Goal: Task Accomplishment & Management: Manage account settings

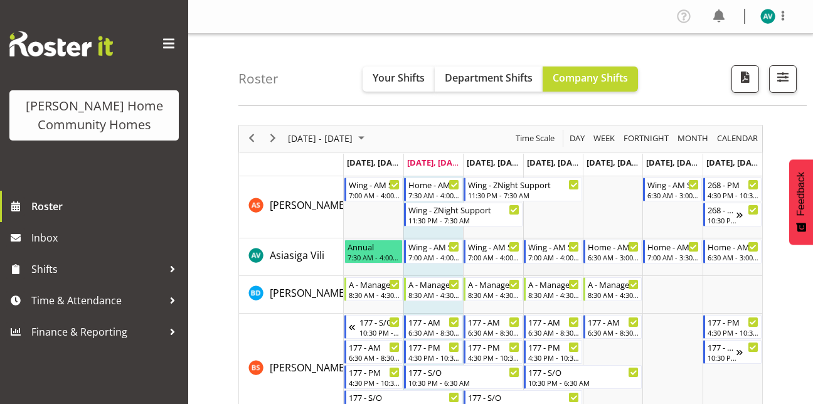
click at [554, 267] on td "Timeline Week of August 19, 2025" at bounding box center [553, 258] width 60 height 38
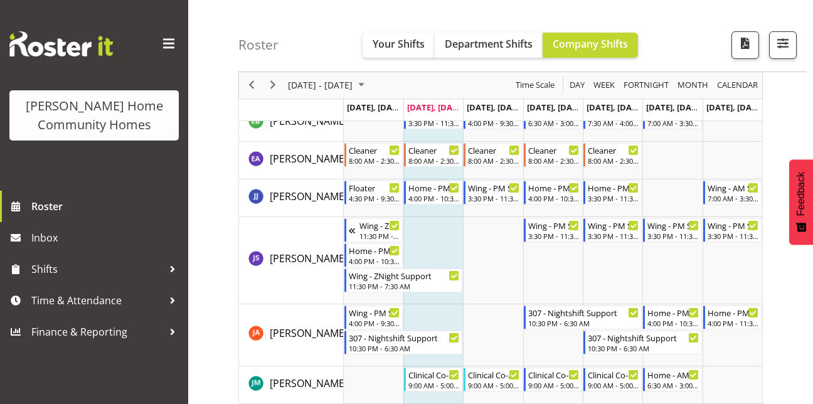
scroll to position [672, 0]
click at [276, 83] on span "Next" at bounding box center [273, 86] width 15 height 16
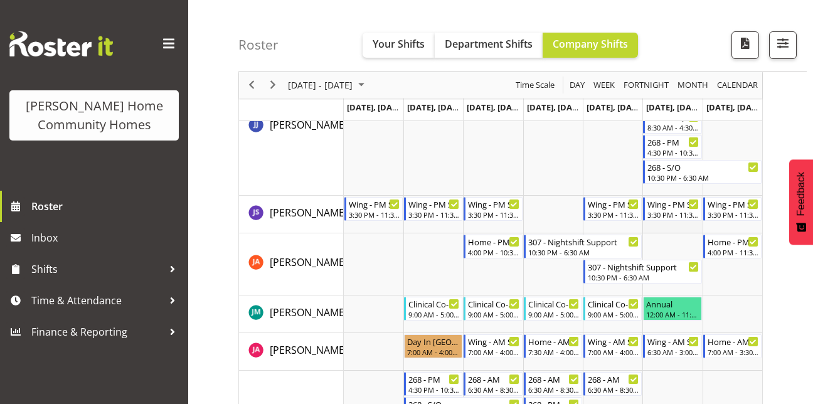
scroll to position [867, 0]
click at [252, 86] on span "Previous" at bounding box center [251, 86] width 15 height 16
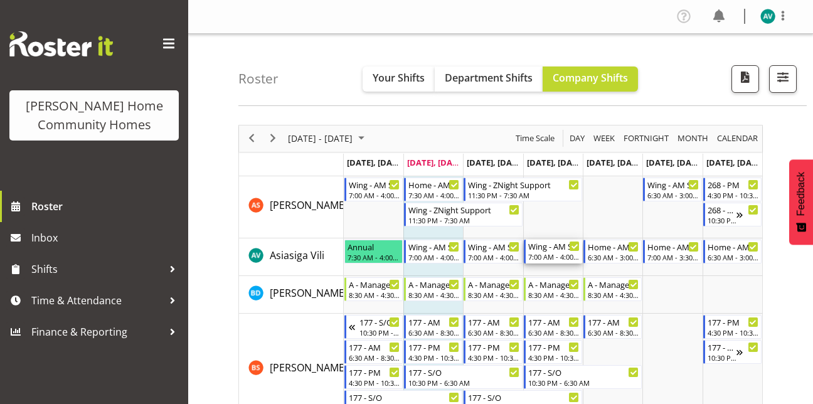
click at [537, 255] on div "7:00 AM - 4:00 PM" at bounding box center [554, 257] width 51 height 10
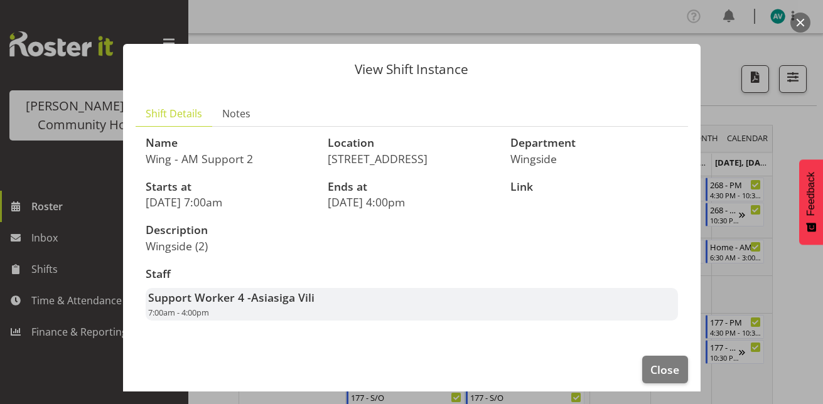
click at [795, 115] on div at bounding box center [411, 202] width 823 height 404
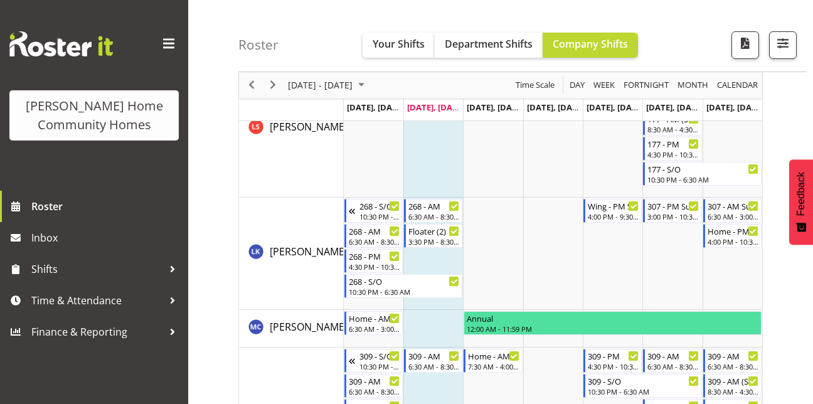
scroll to position [1266, 0]
click at [630, 223] on td "Timeline Week of August 19, 2025" at bounding box center [613, 253] width 60 height 112
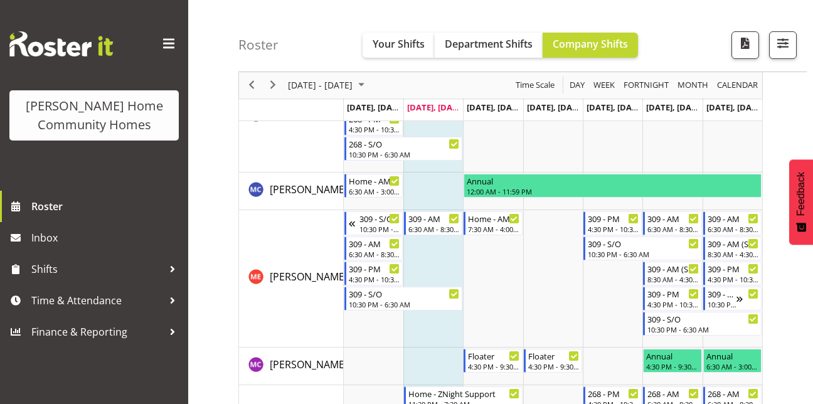
scroll to position [1404, 0]
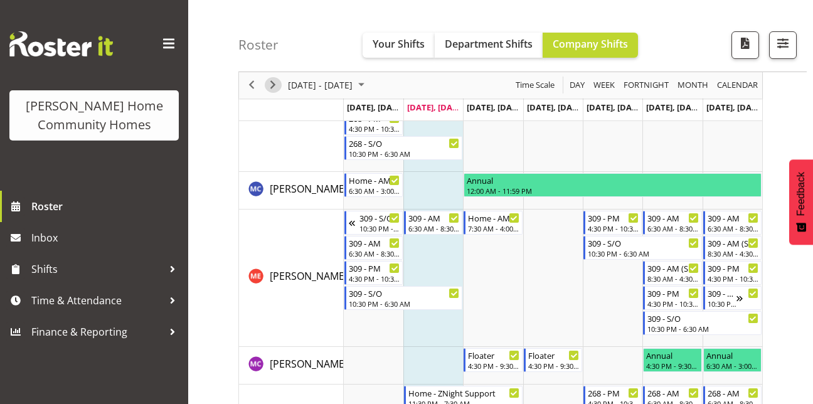
click at [274, 84] on span "Next" at bounding box center [273, 86] width 15 height 16
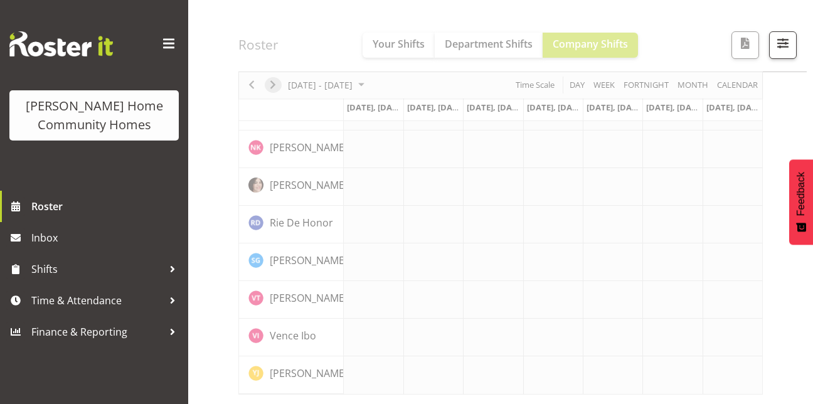
scroll to position [987, 0]
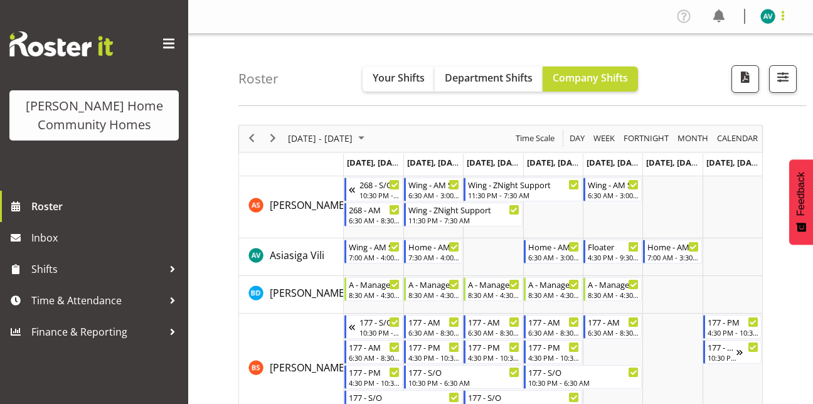
click at [780, 18] on span at bounding box center [783, 15] width 15 height 15
click at [723, 70] on link "Log Out" at bounding box center [730, 66] width 121 height 23
